Goal: Information Seeking & Learning: Find specific page/section

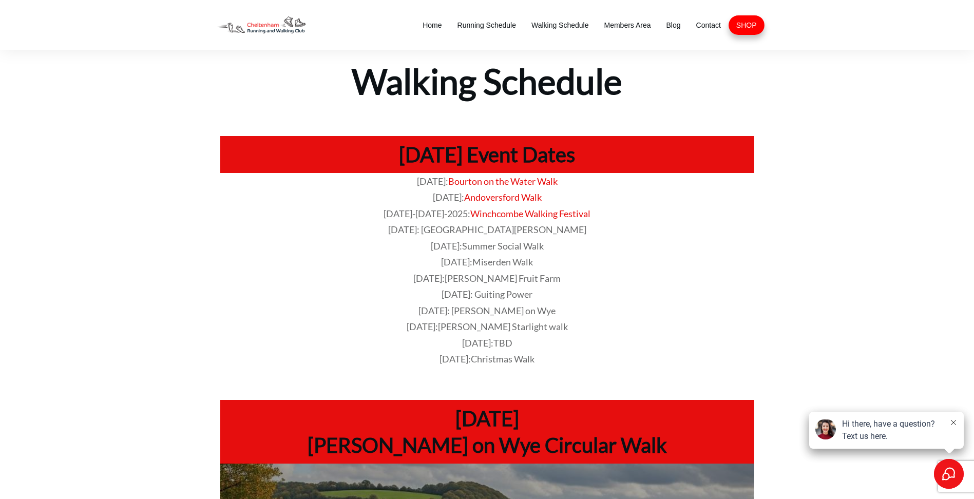
drag, startPoint x: 448, startPoint y: 278, endPoint x: 464, endPoint y: 280, distance: 16.1
click at [464, 280] on span "9-Aug-2025: Hayles Fruit Farm" at bounding box center [486, 278] width 147 height 11
drag, startPoint x: 464, startPoint y: 280, endPoint x: 446, endPoint y: 307, distance: 32.6
click at [446, 307] on span "[DATE]: [PERSON_NAME] on Wye" at bounding box center [487, 310] width 137 height 11
drag, startPoint x: 456, startPoint y: 294, endPoint x: 507, endPoint y: 297, distance: 52.0
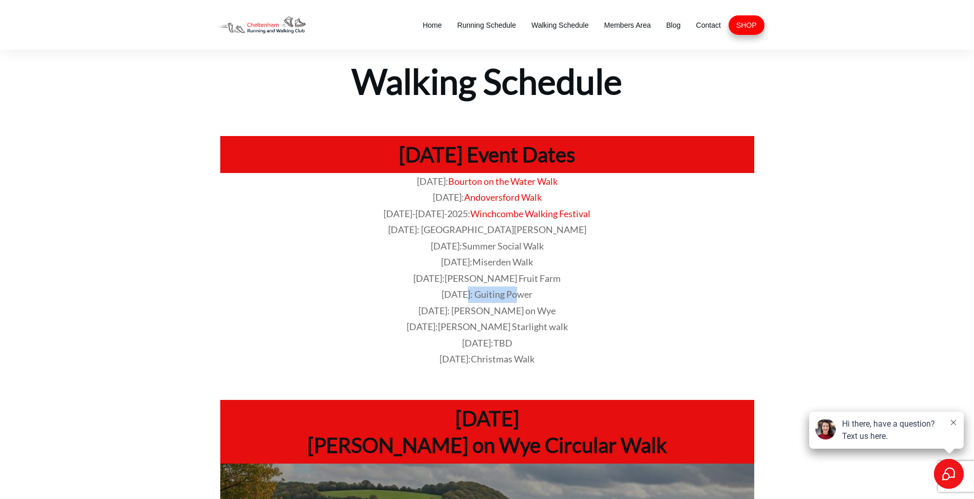
click at [507, 297] on span "[DATE]: Guiting Power" at bounding box center [487, 294] width 91 height 11
drag, startPoint x: 507, startPoint y: 297, endPoint x: 514, endPoint y: 316, distance: 19.5
click at [514, 316] on span "[DATE]: [PERSON_NAME] on Wye" at bounding box center [487, 310] width 137 height 11
drag, startPoint x: 430, startPoint y: 329, endPoint x: 570, endPoint y: 328, distance: 139.7
click at [570, 328] on p "18-Oct-2025: Sue Ryder Starlight walk" at bounding box center [487, 327] width 533 height 16
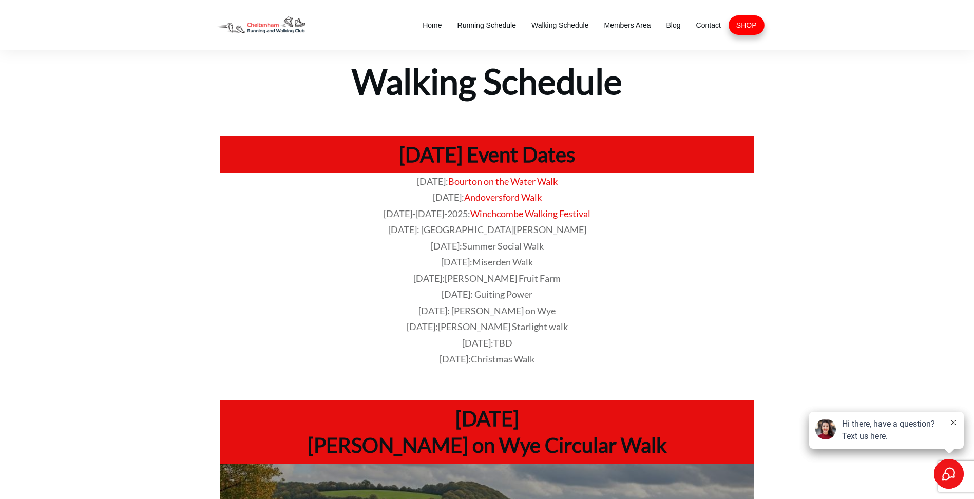
click at [507, 294] on span "[DATE]: Guiting Power" at bounding box center [487, 294] width 91 height 11
click at [477, 326] on span "[PERSON_NAME] Starlight walk" at bounding box center [503, 326] width 130 height 11
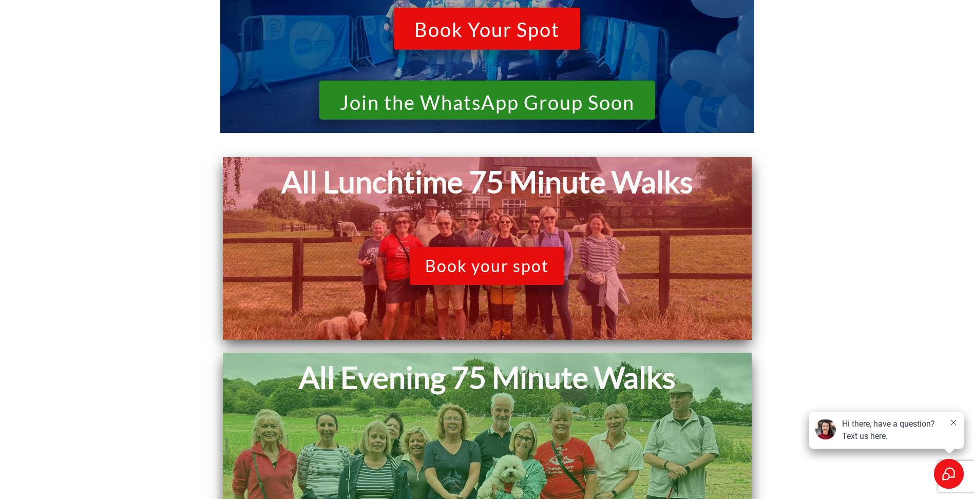
scroll to position [822, 0]
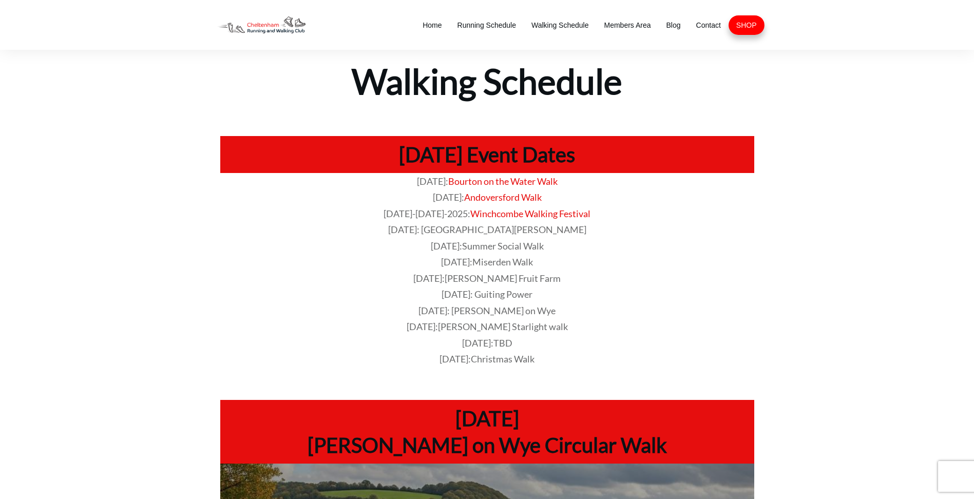
scroll to position [822, 0]
